Goal: Task Accomplishment & Management: Complete application form

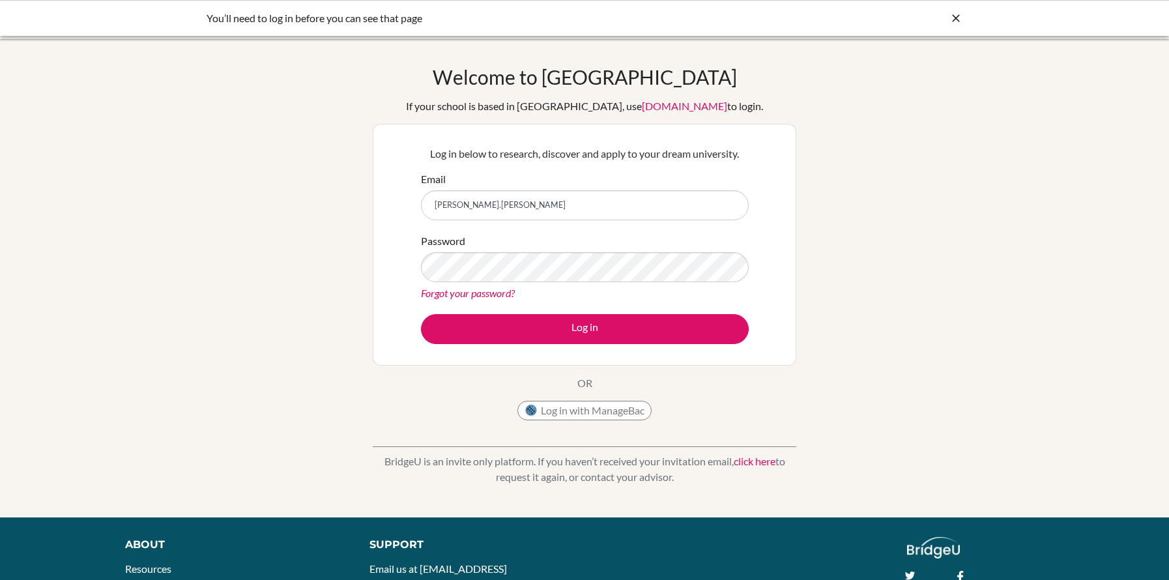
type input "ober.maxwell@amschool.edu.sv"
click at [421, 314] on button "Log in" at bounding box center [585, 329] width 328 height 30
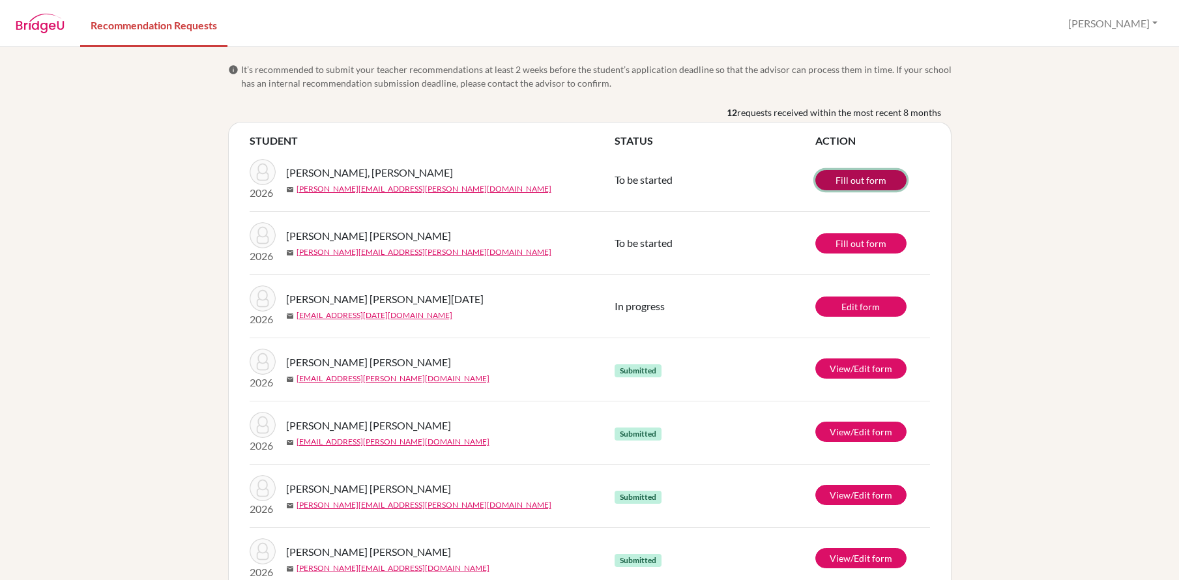
click at [839, 183] on link "Fill out form" at bounding box center [860, 180] width 91 height 20
